Goal: Find specific page/section: Find specific page/section

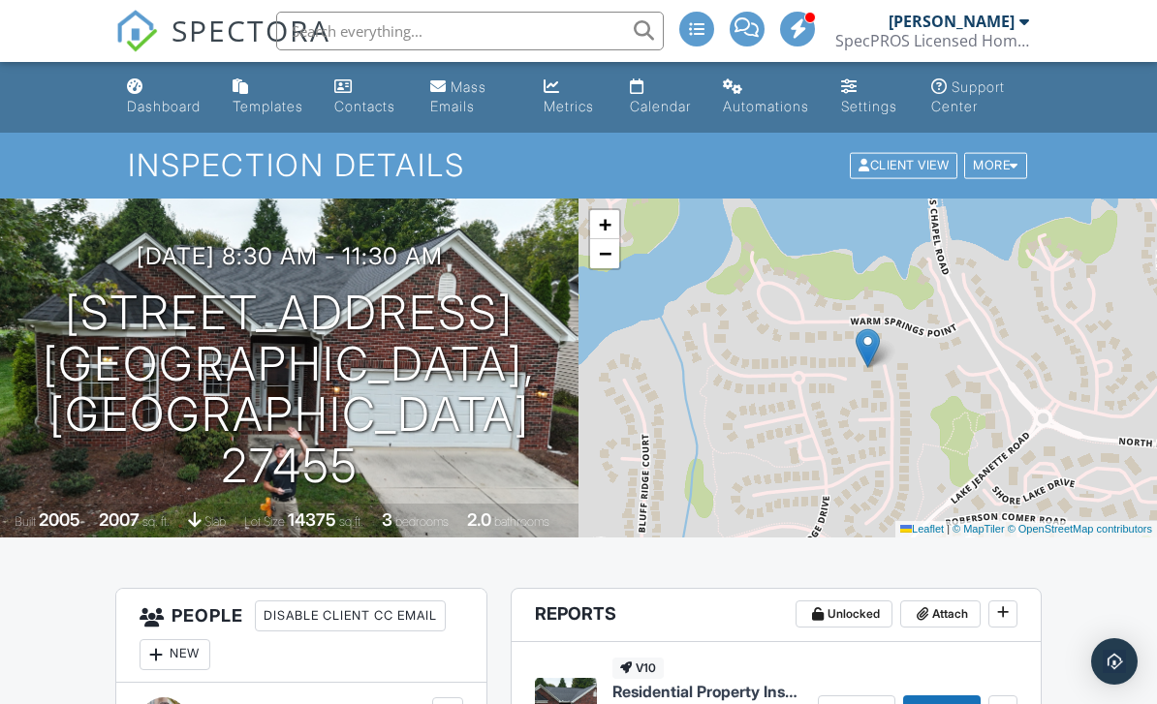
click at [163, 112] on div "Dashboard" at bounding box center [164, 106] width 74 height 16
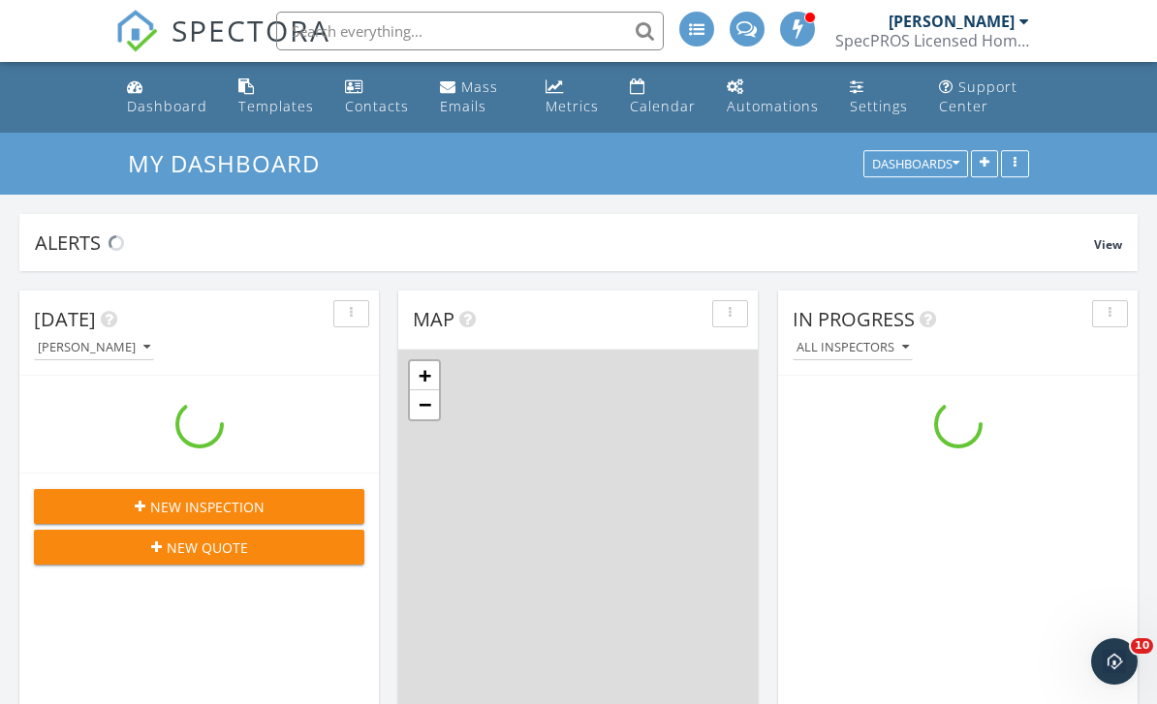
scroll to position [1813, 1158]
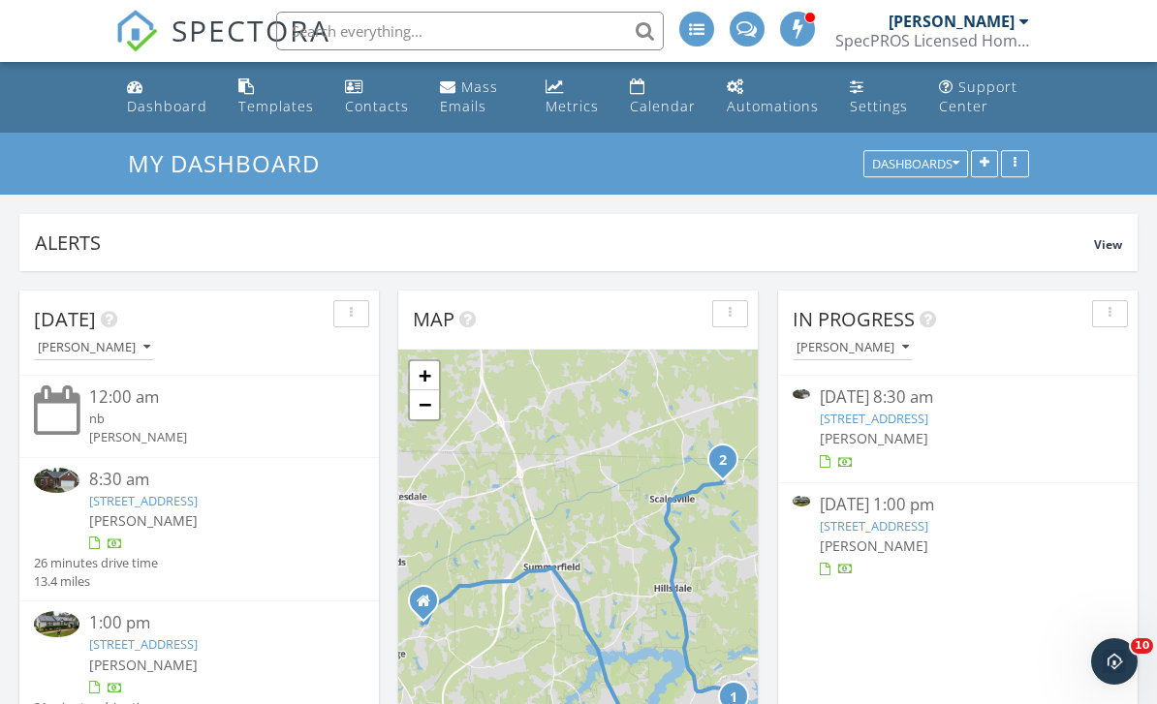
click at [928, 530] on link "1242 Scalesville Rd, Summerfield, NC 27358" at bounding box center [874, 525] width 109 height 17
click at [928, 517] on link "1242 Scalesville Rd, Summerfield, NC 27358" at bounding box center [874, 525] width 109 height 17
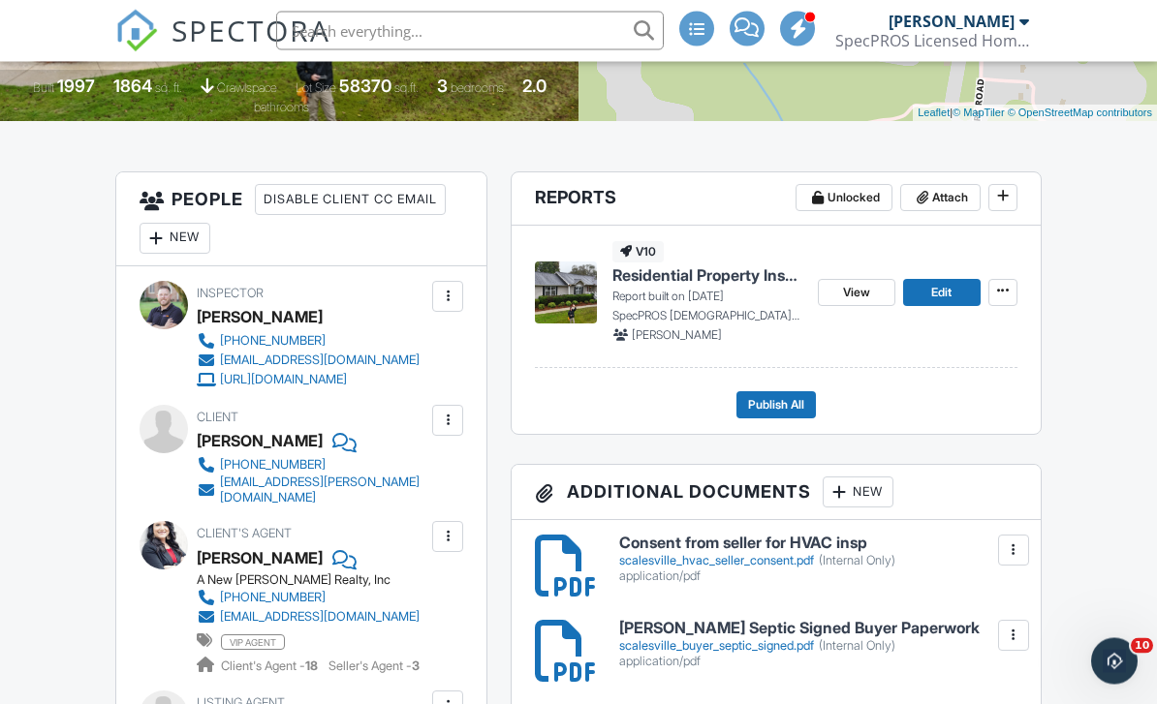
scroll to position [417, 0]
click at [863, 289] on span "View" at bounding box center [856, 292] width 27 height 19
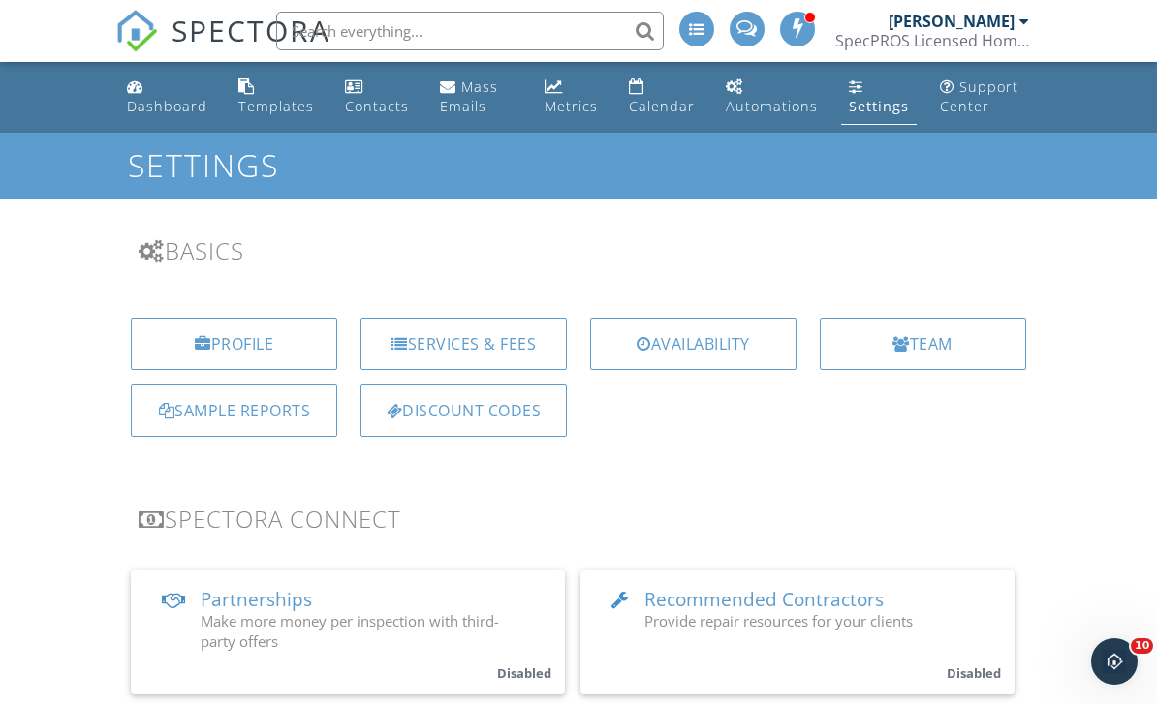
click at [425, 26] on input "text" at bounding box center [470, 31] width 388 height 39
click at [491, 45] on input "text" at bounding box center [470, 31] width 388 height 39
click at [394, 25] on input "text" at bounding box center [470, 31] width 388 height 39
click at [508, 33] on input "text" at bounding box center [470, 31] width 388 height 39
click at [531, 24] on input "text" at bounding box center [470, 31] width 388 height 39
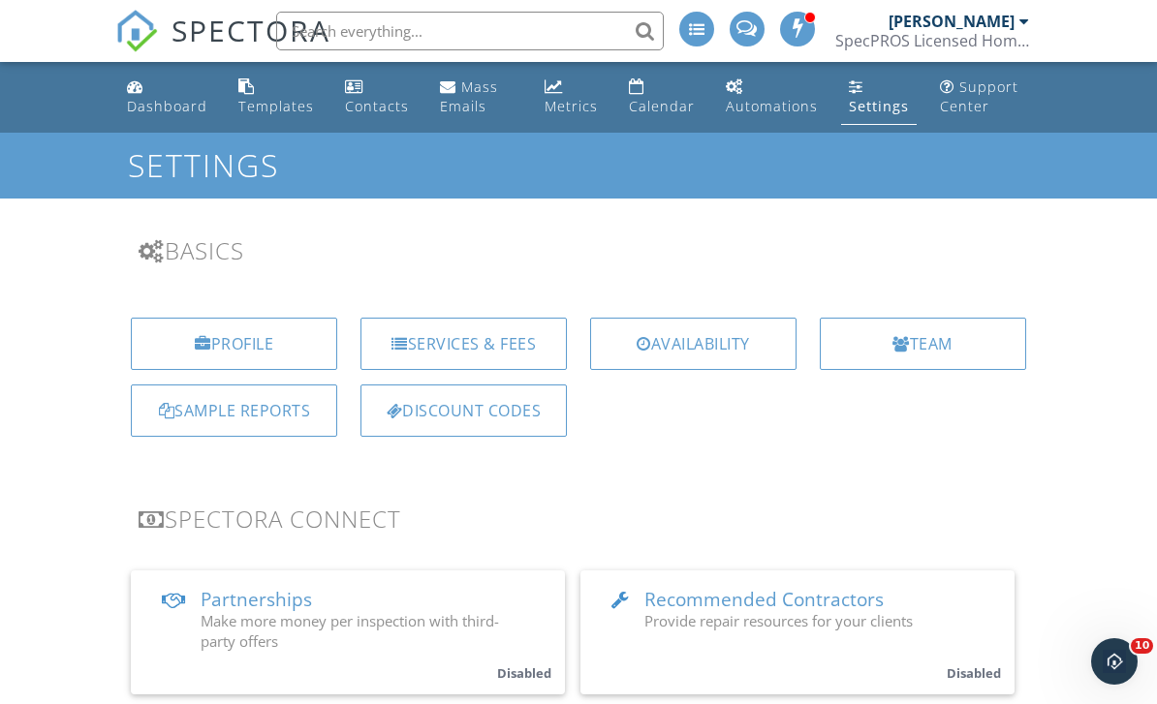
click at [486, 49] on input "text" at bounding box center [470, 31] width 388 height 39
click at [548, 15] on input "text" at bounding box center [470, 31] width 388 height 39
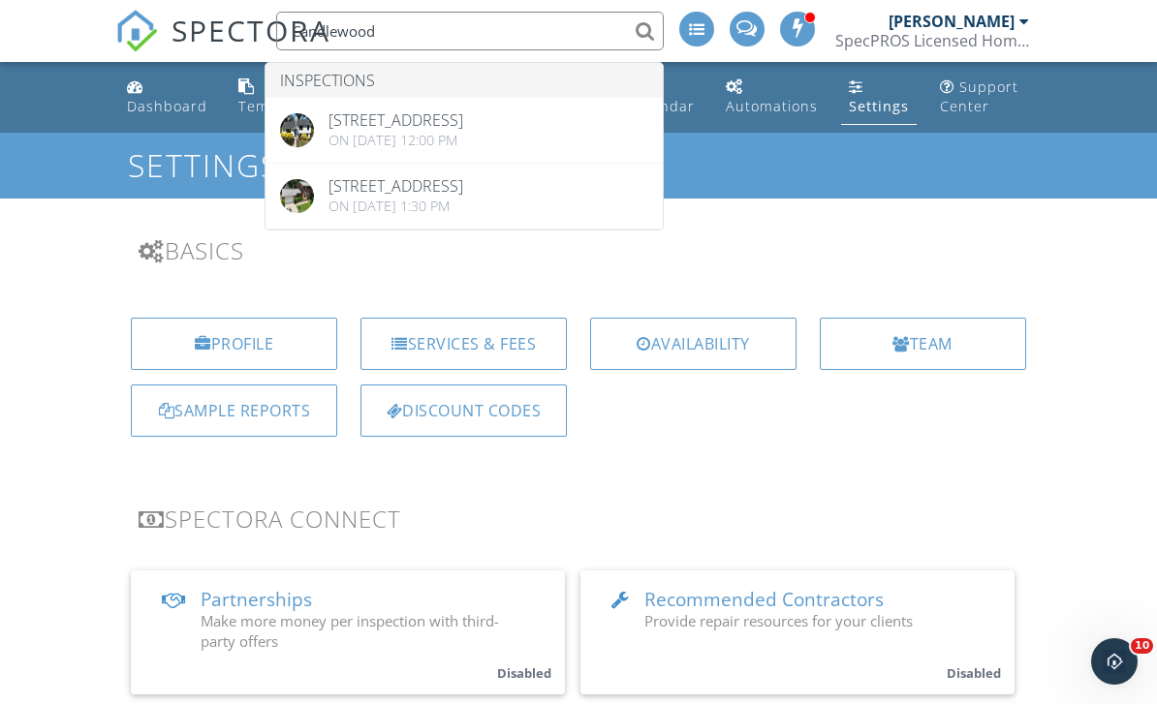
type input "Candlewood"
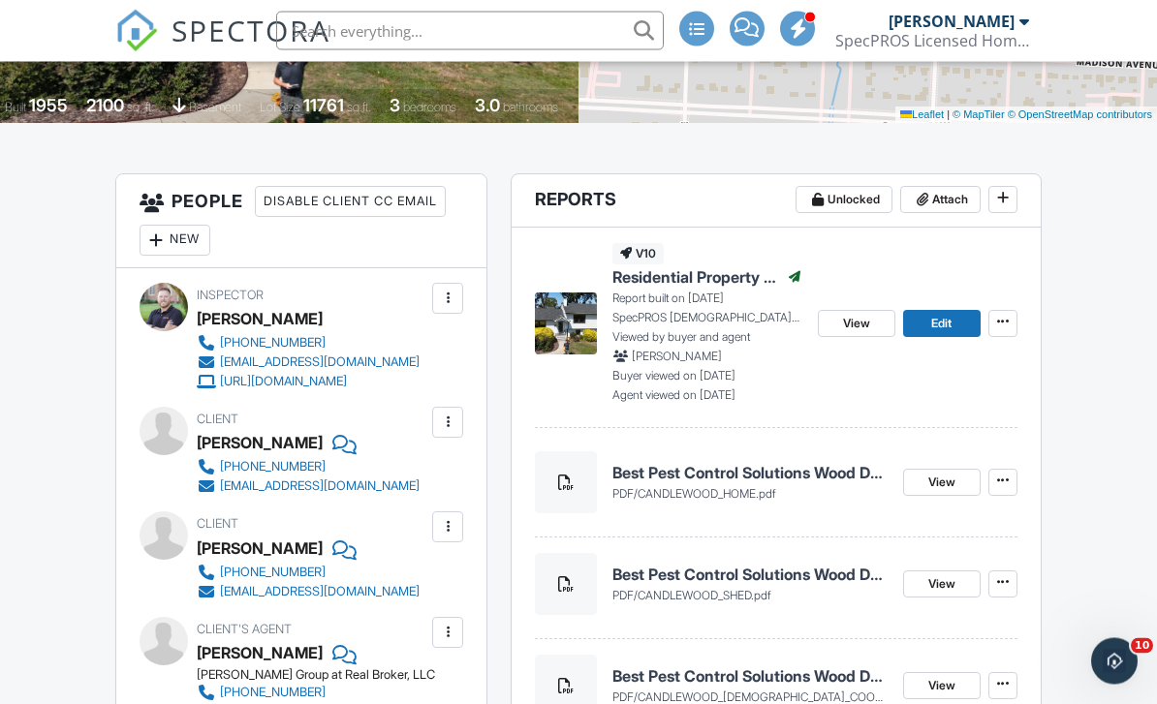
scroll to position [414, 0]
click at [851, 327] on span "View" at bounding box center [856, 324] width 27 height 19
